Goal: Transaction & Acquisition: Obtain resource

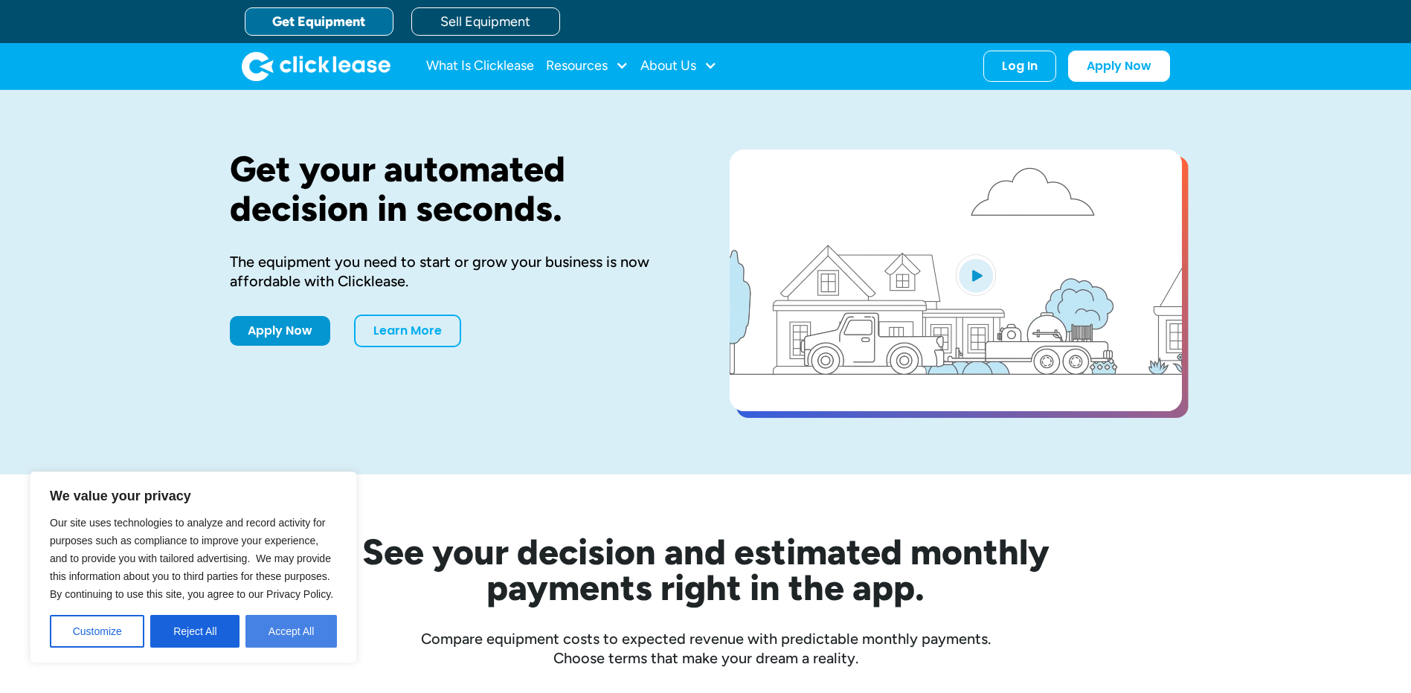
click at [270, 621] on button "Accept All" at bounding box center [292, 631] width 92 height 33
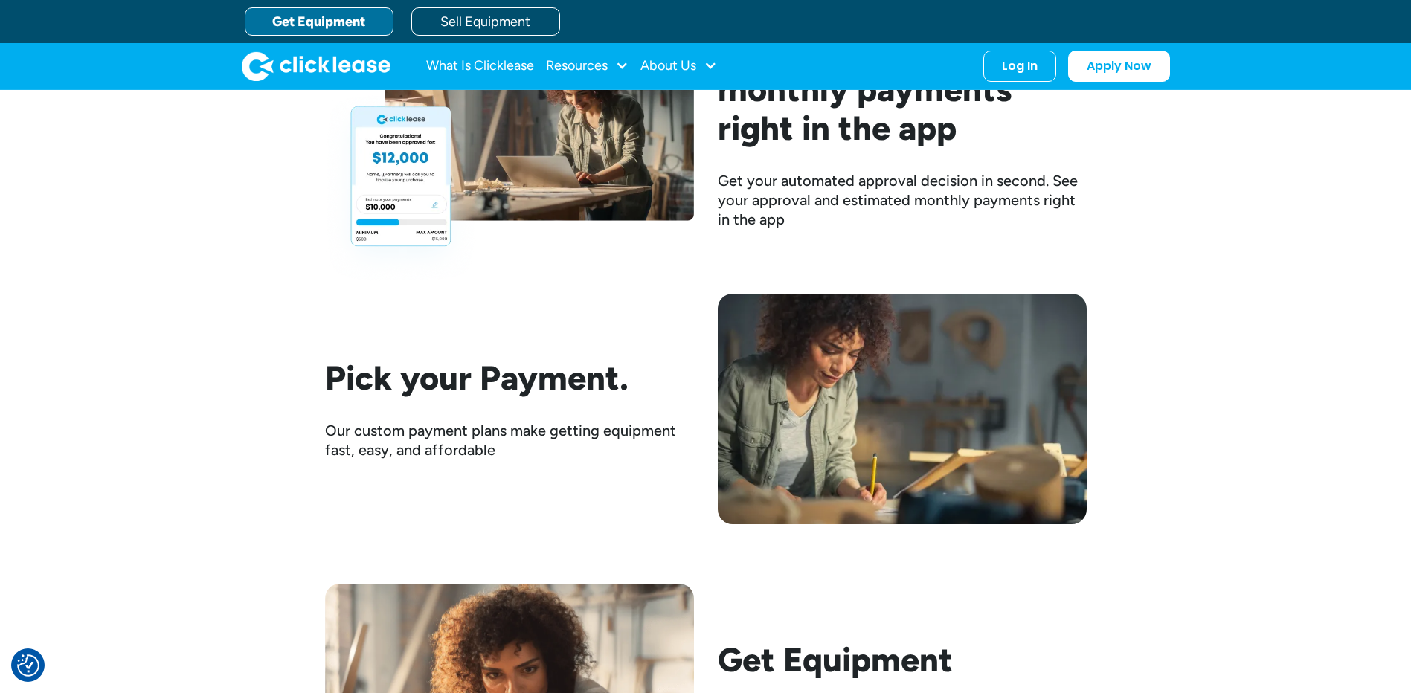
scroll to position [1860, 0]
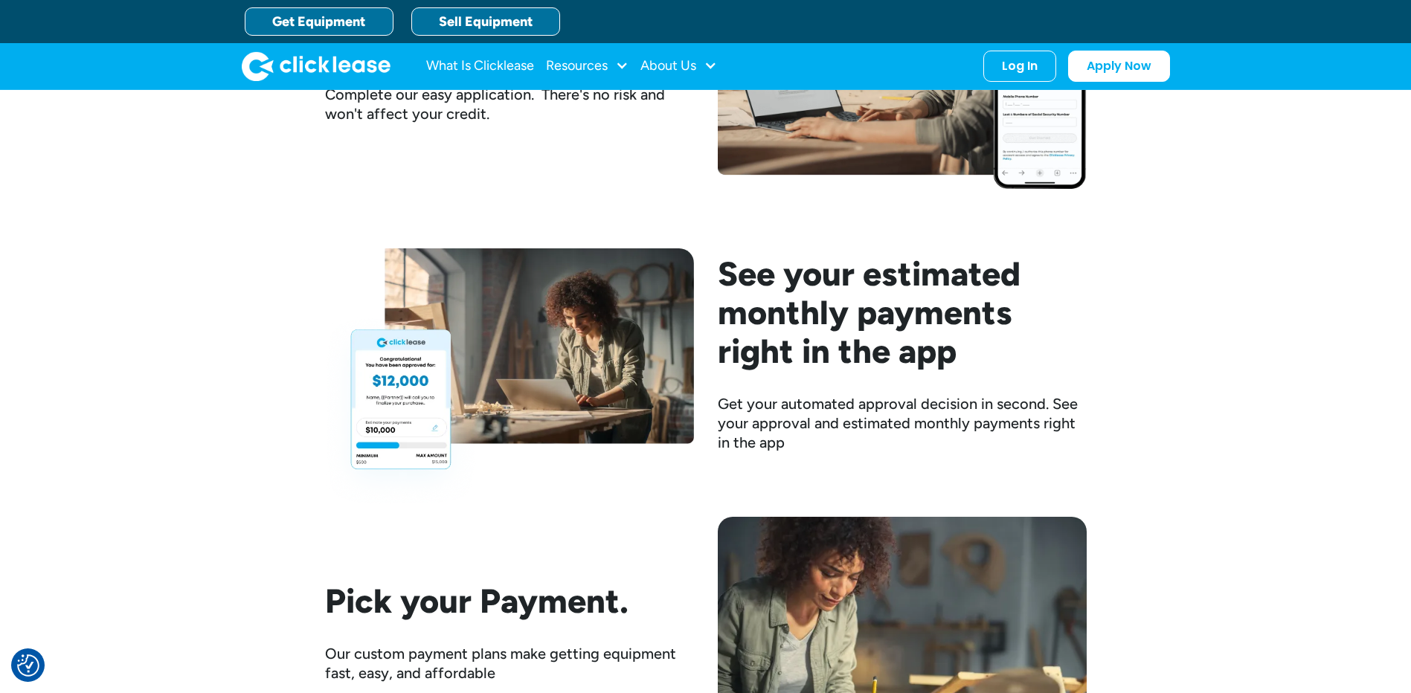
click at [471, 19] on link "Sell Equipment" at bounding box center [485, 21] width 149 height 28
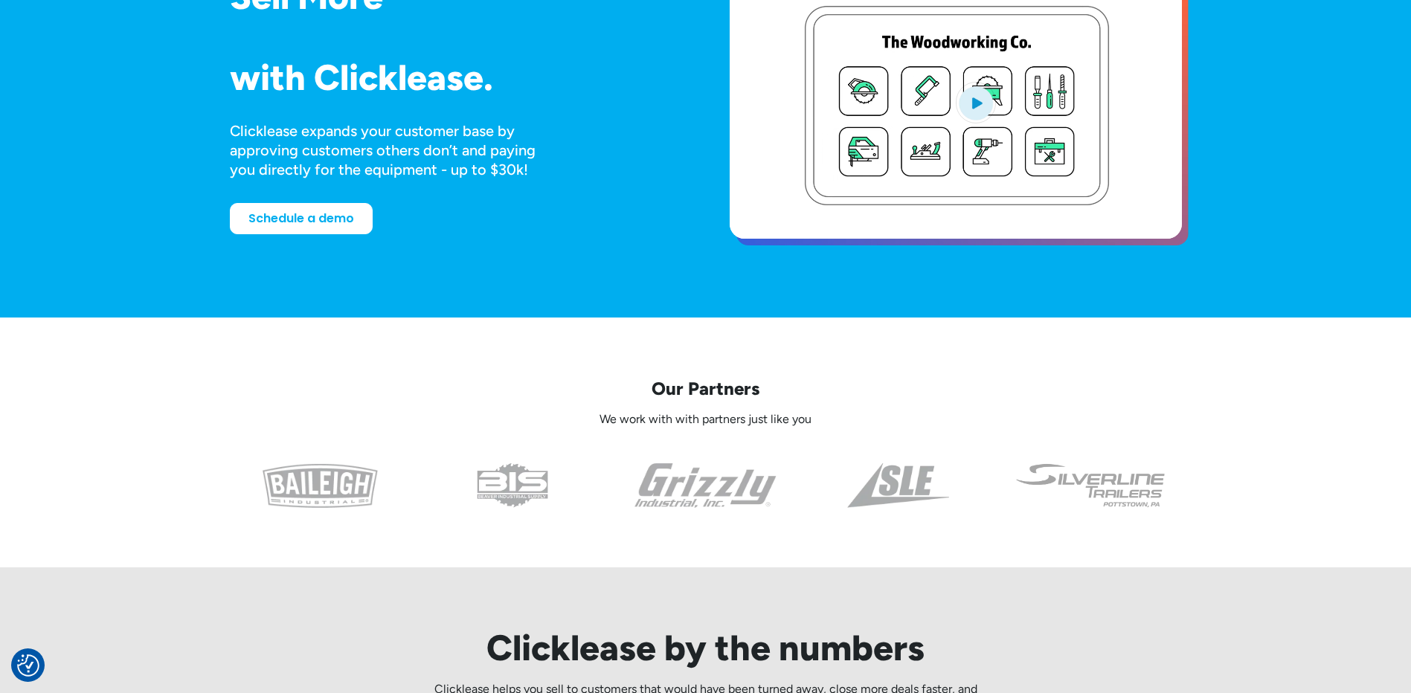
scroll to position [74, 0]
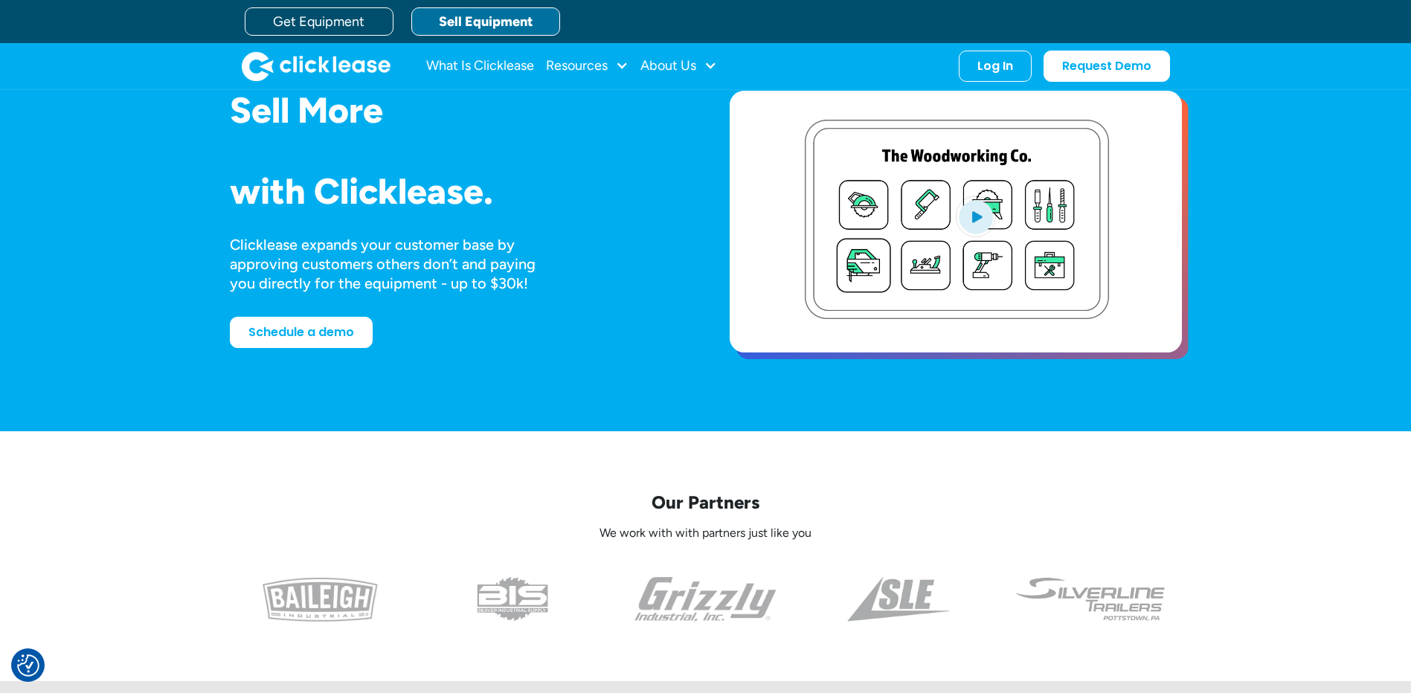
click at [882, 225] on video "open lightbox" at bounding box center [956, 222] width 452 height 262
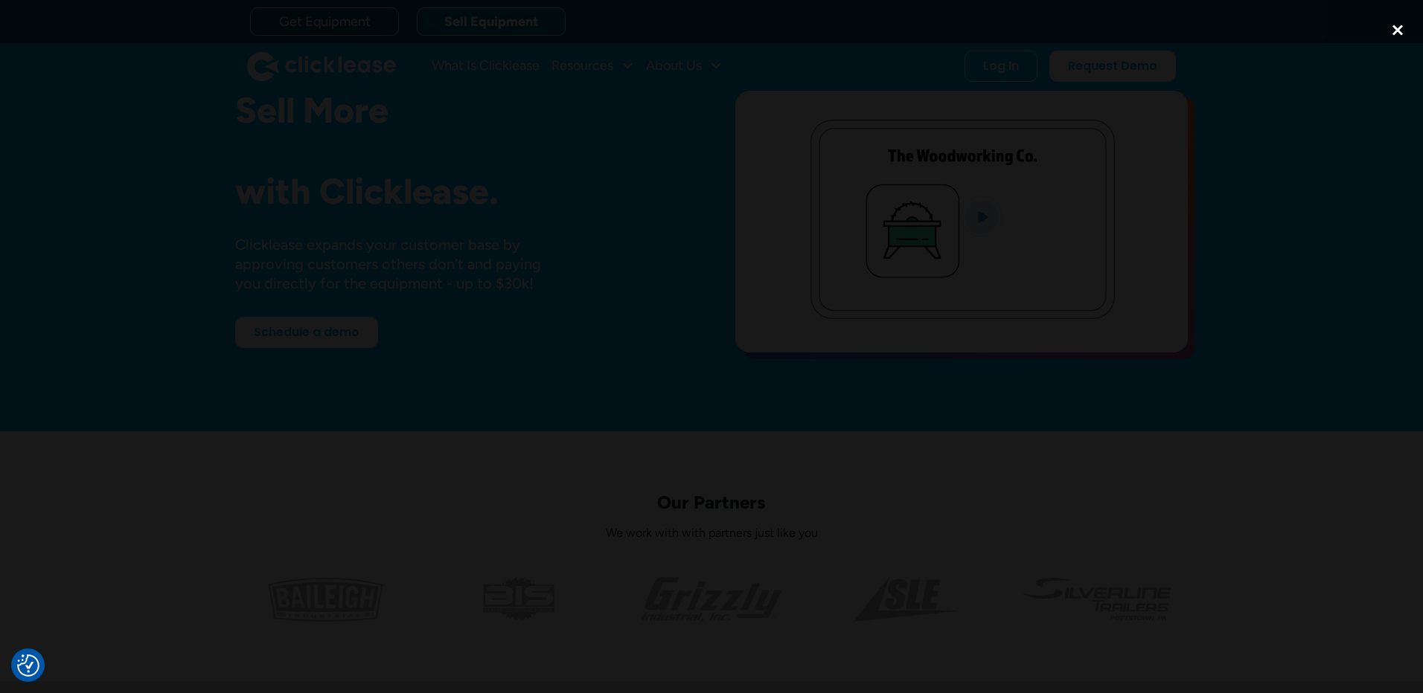
click at [1394, 28] on div "close lightbox" at bounding box center [1397, 30] width 51 height 33
